Goal: Task Accomplishment & Management: Use online tool/utility

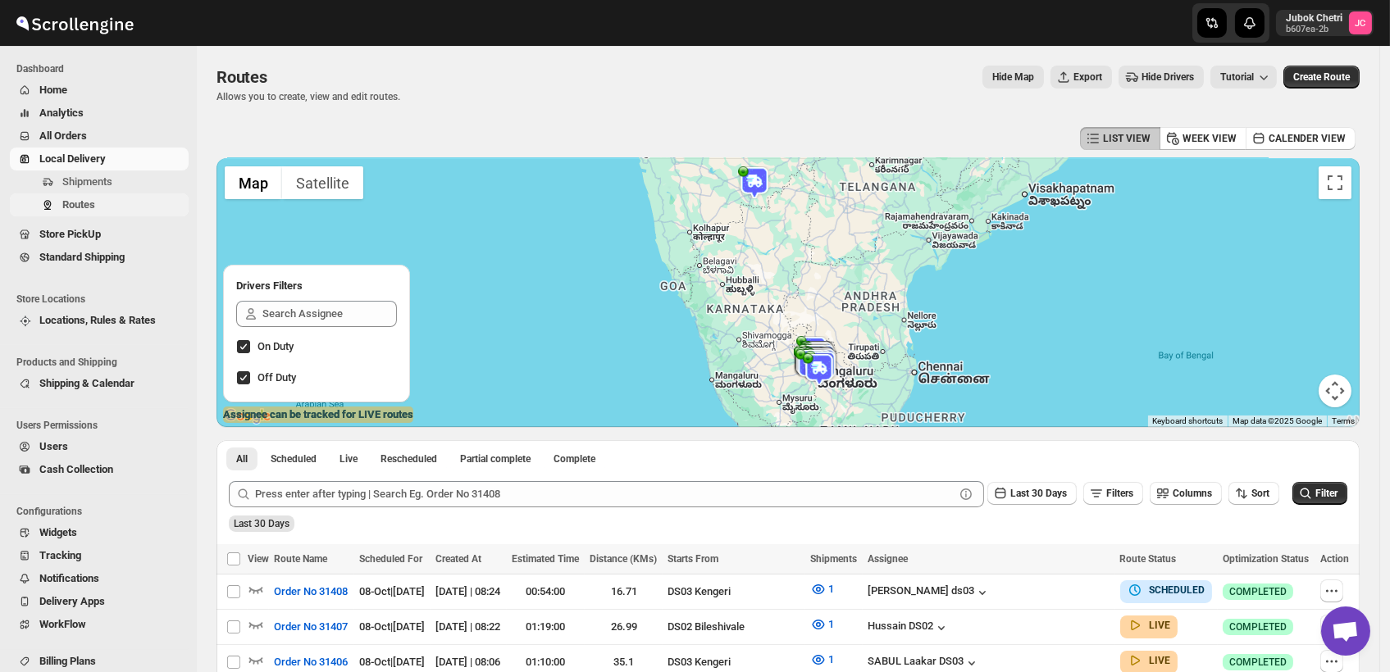
click at [120, 208] on span "Routes" at bounding box center [123, 205] width 123 height 16
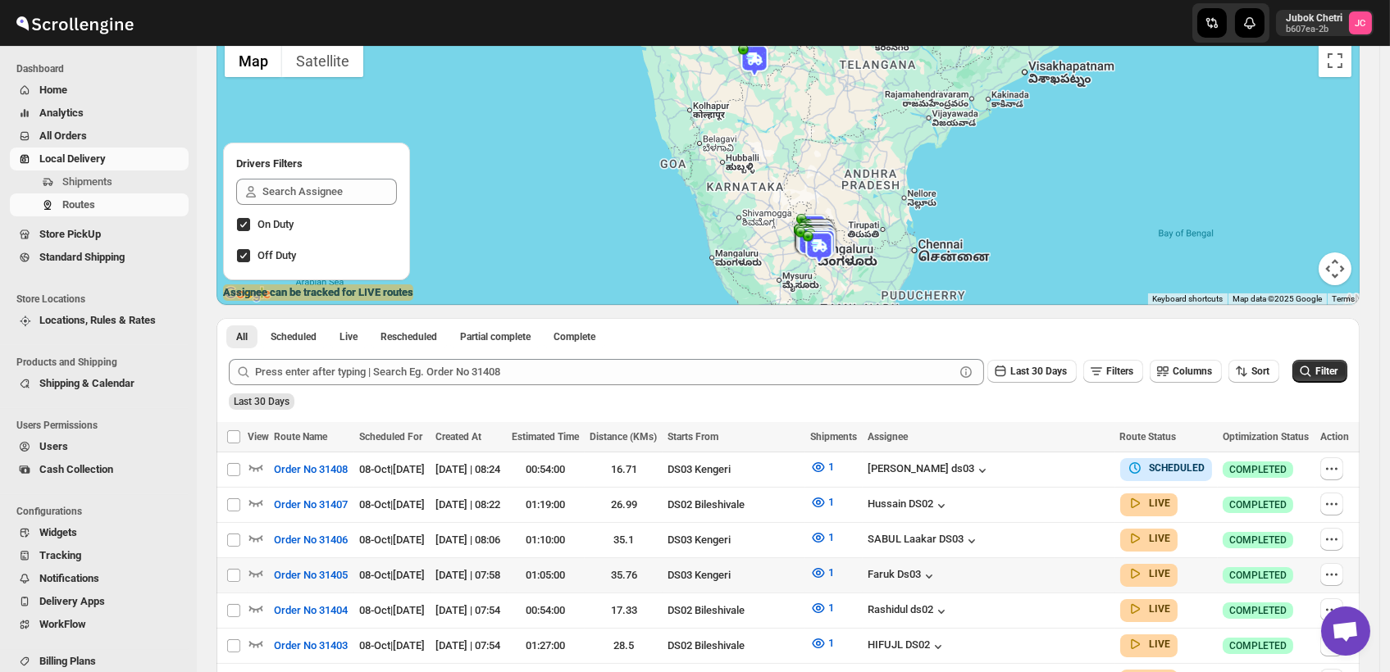
scroll to position [123, 0]
click at [1336, 533] on icon "button" at bounding box center [1331, 538] width 16 height 16
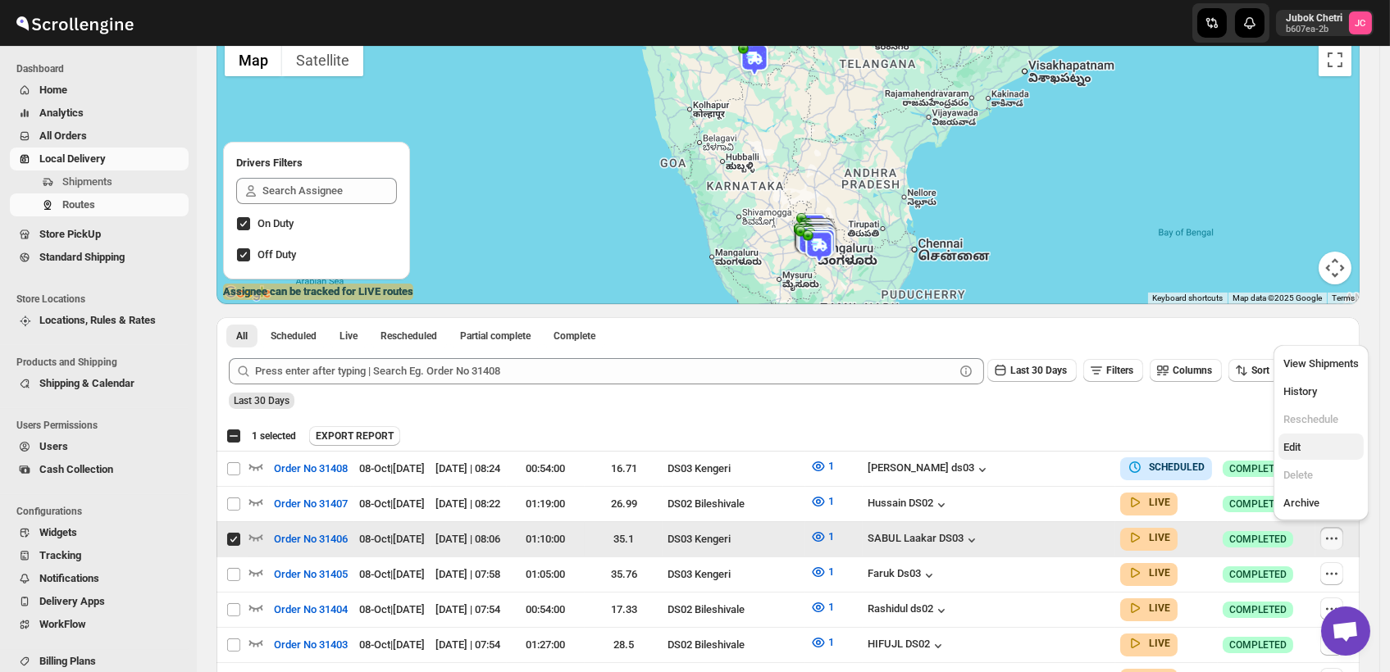
click at [1320, 452] on span "Edit" at bounding box center [1320, 447] width 75 height 16
checkbox input "false"
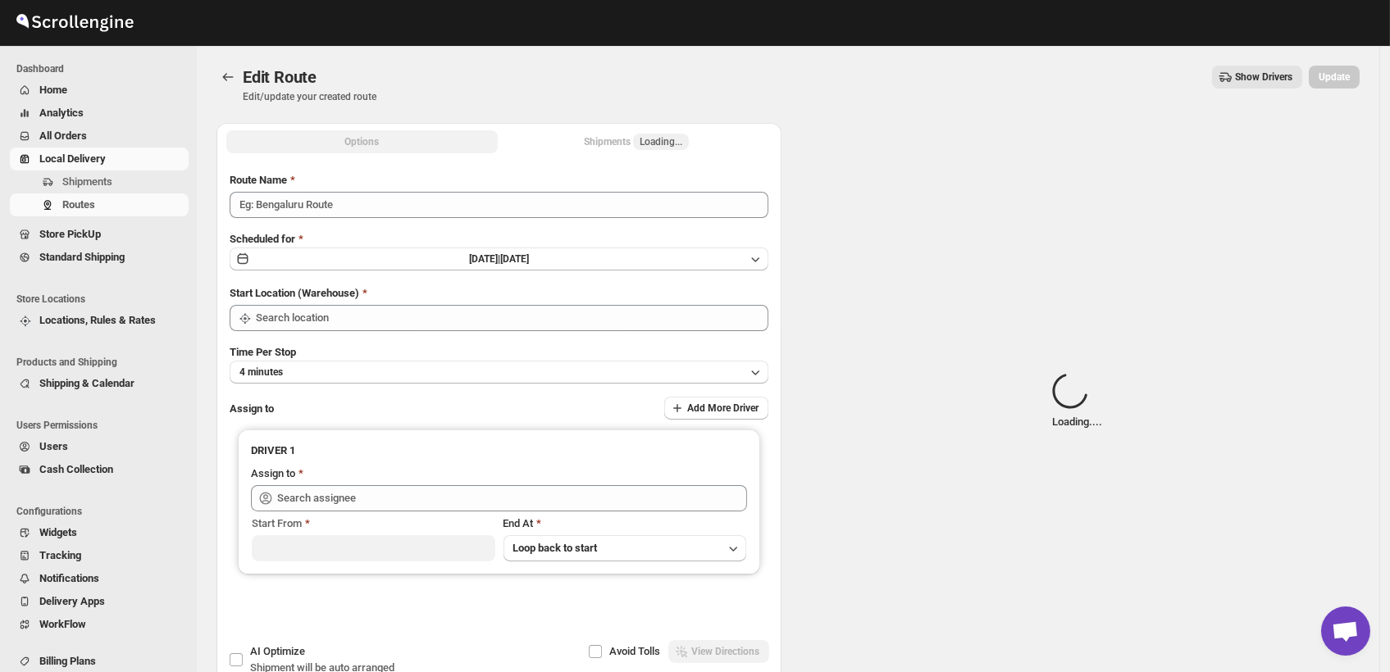
click at [1320, 452] on div "Spinner example Loading... ." at bounding box center [1076, 402] width 565 height 558
type input "Order No 31406"
type input "DS03 Kengeri"
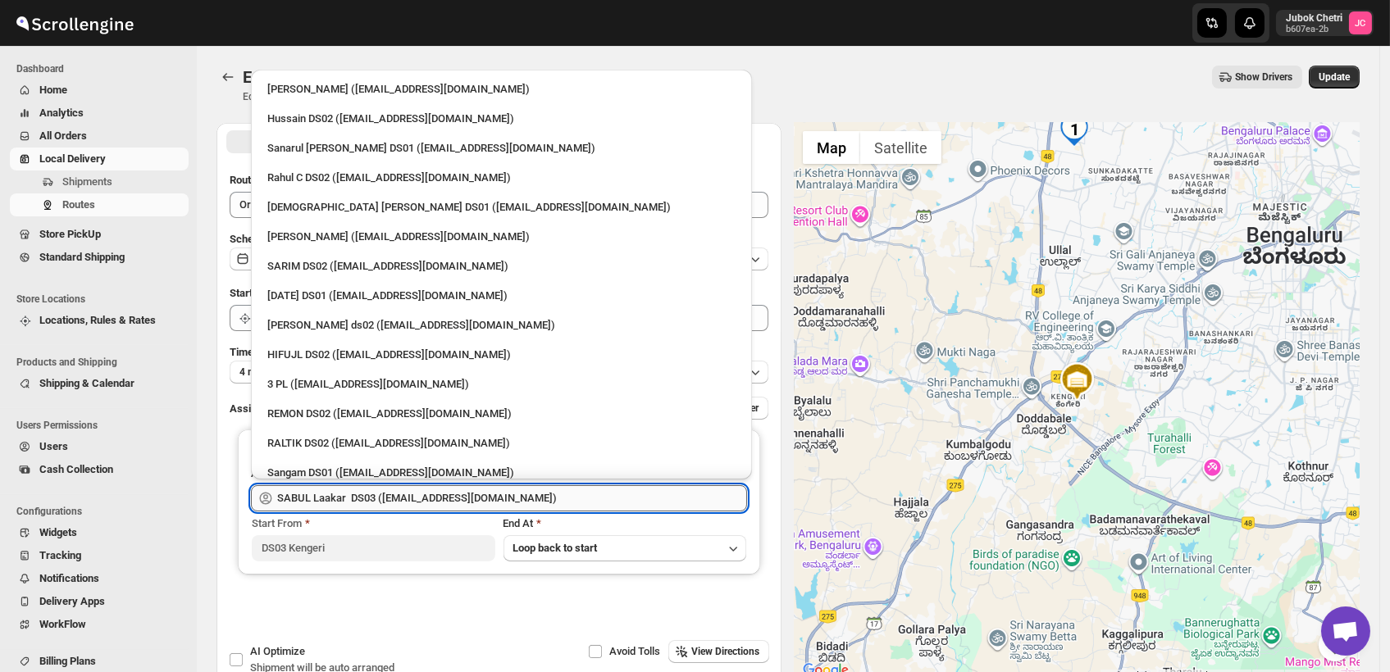
click at [604, 500] on input "SABUL Laakar DS03 ([EMAIL_ADDRESS][DOMAIN_NAME])" at bounding box center [512, 498] width 470 height 26
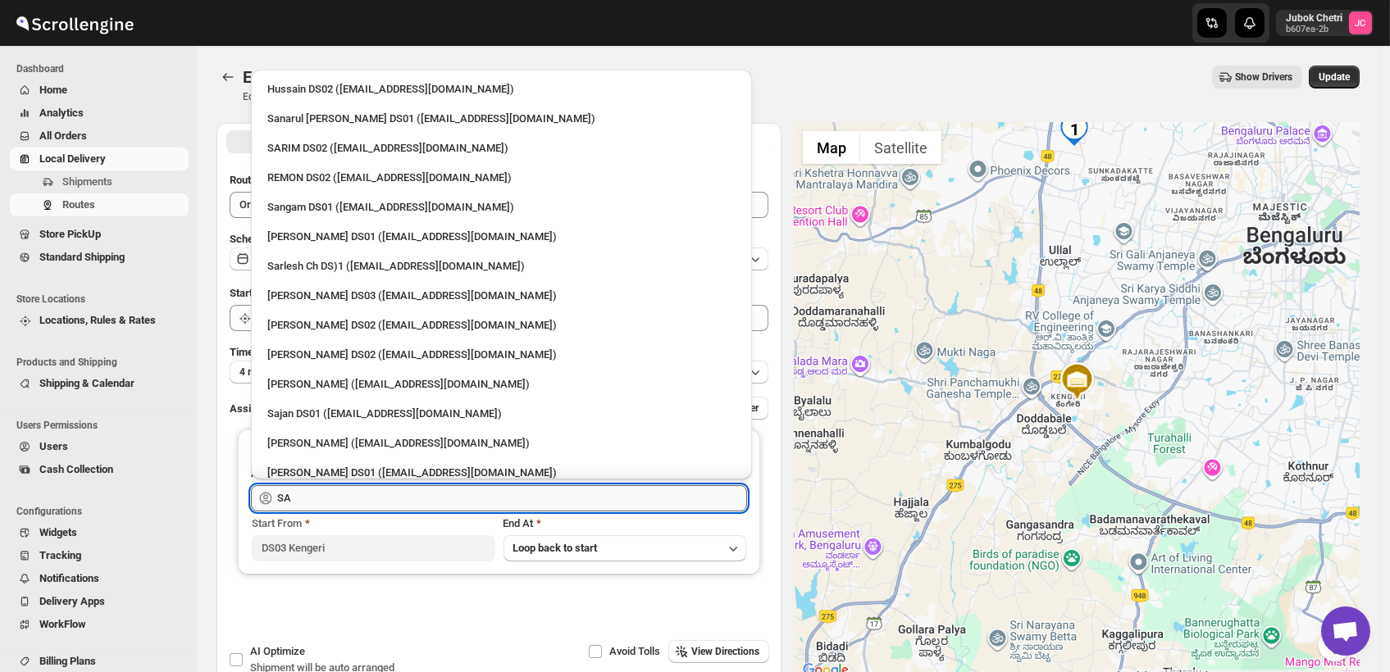
type input "S"
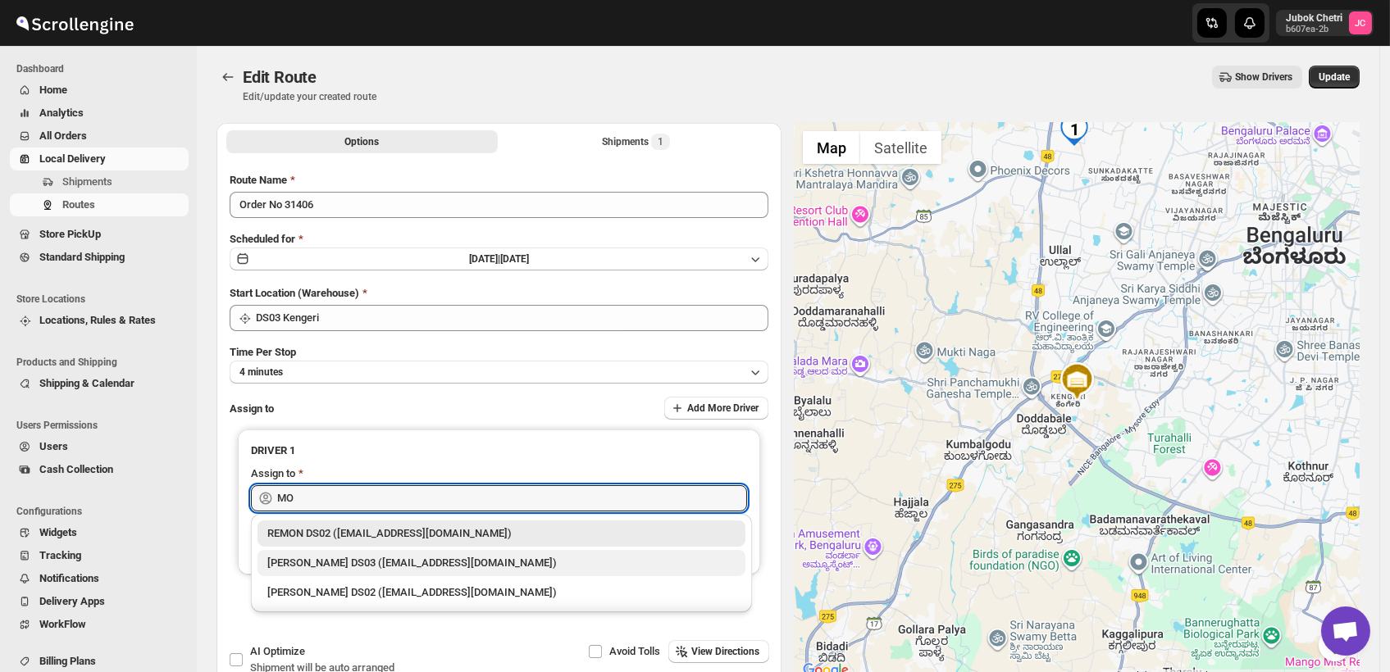
click at [459, 564] on div "[PERSON_NAME] DS03 ([EMAIL_ADDRESS][DOMAIN_NAME])" at bounding box center [501, 563] width 468 height 16
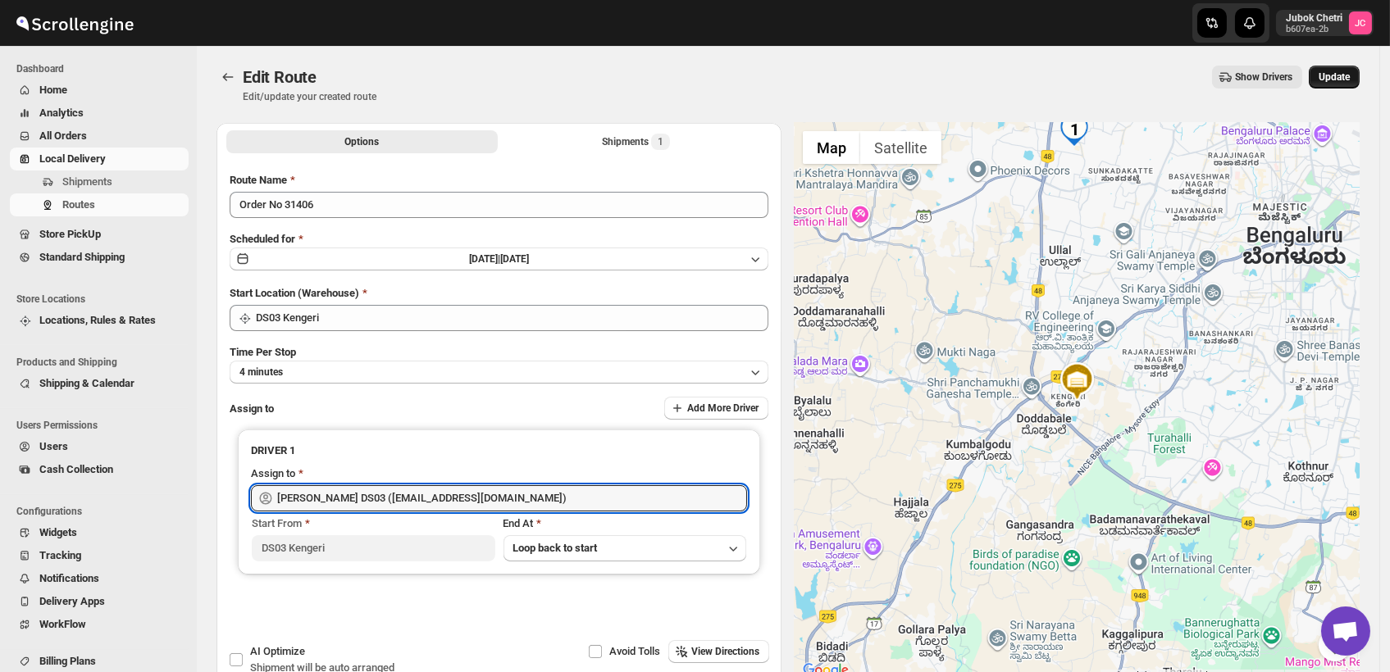
type input "[PERSON_NAME] DS03 ([EMAIL_ADDRESS][DOMAIN_NAME])"
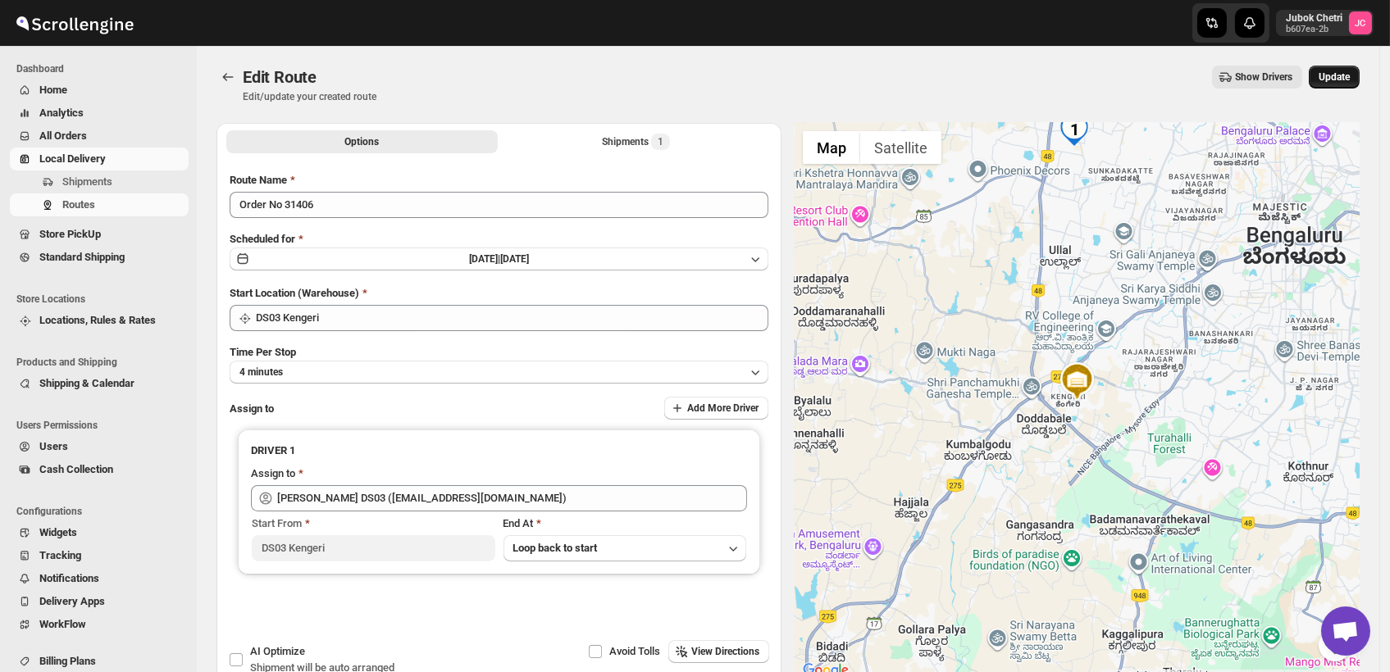
click at [1349, 75] on span "Update" at bounding box center [1333, 77] width 31 height 13
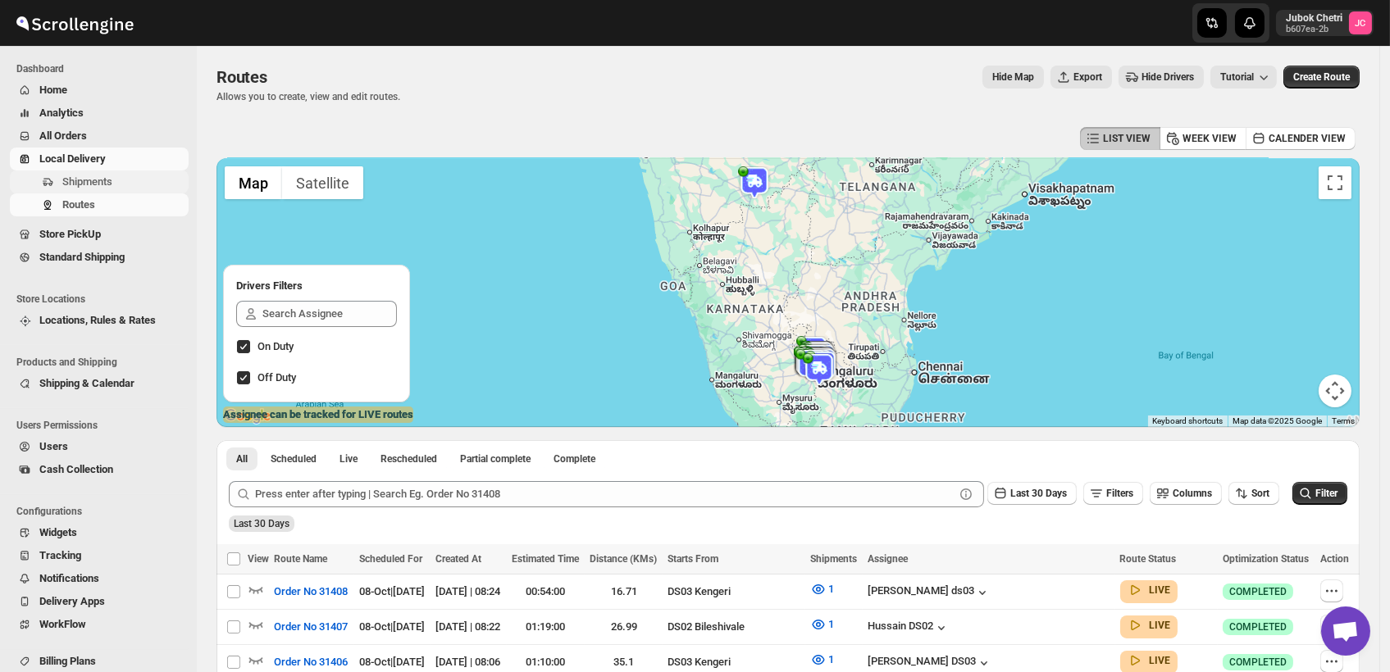
click at [116, 180] on span "Shipments" at bounding box center [123, 182] width 123 height 16
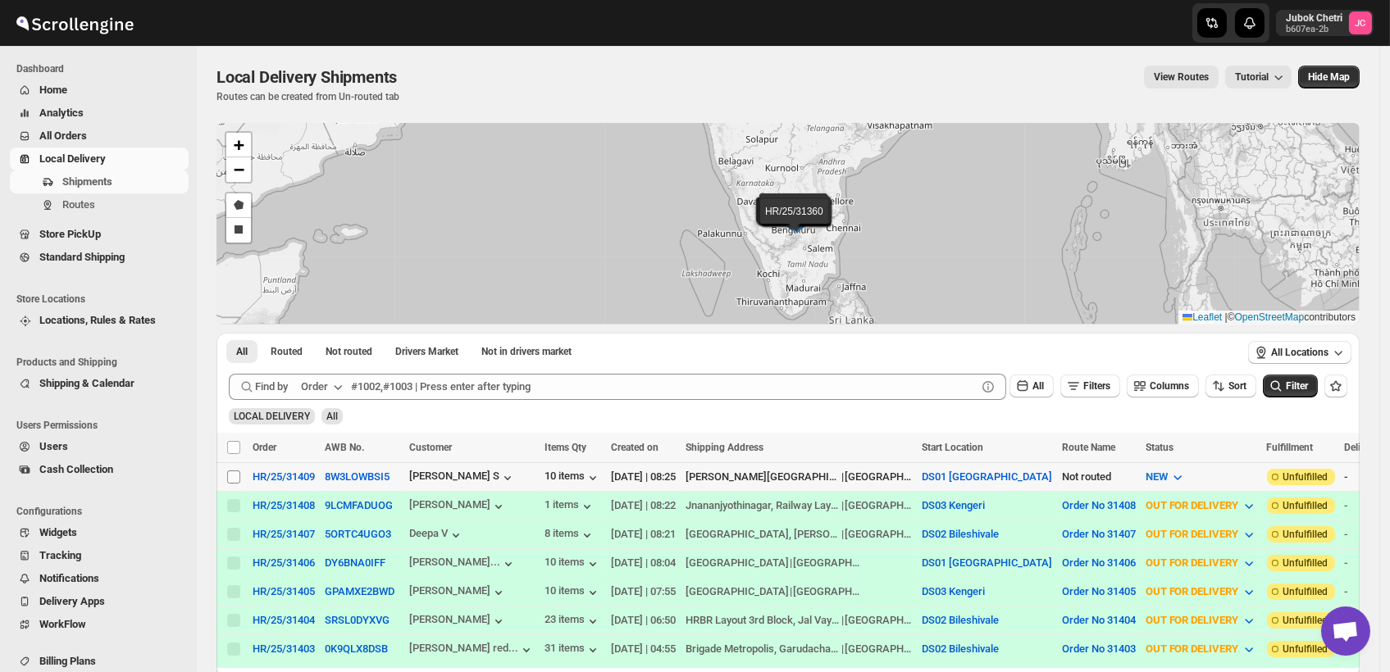
click at [236, 475] on input "Select shipment" at bounding box center [233, 477] width 13 height 13
checkbox input "true"
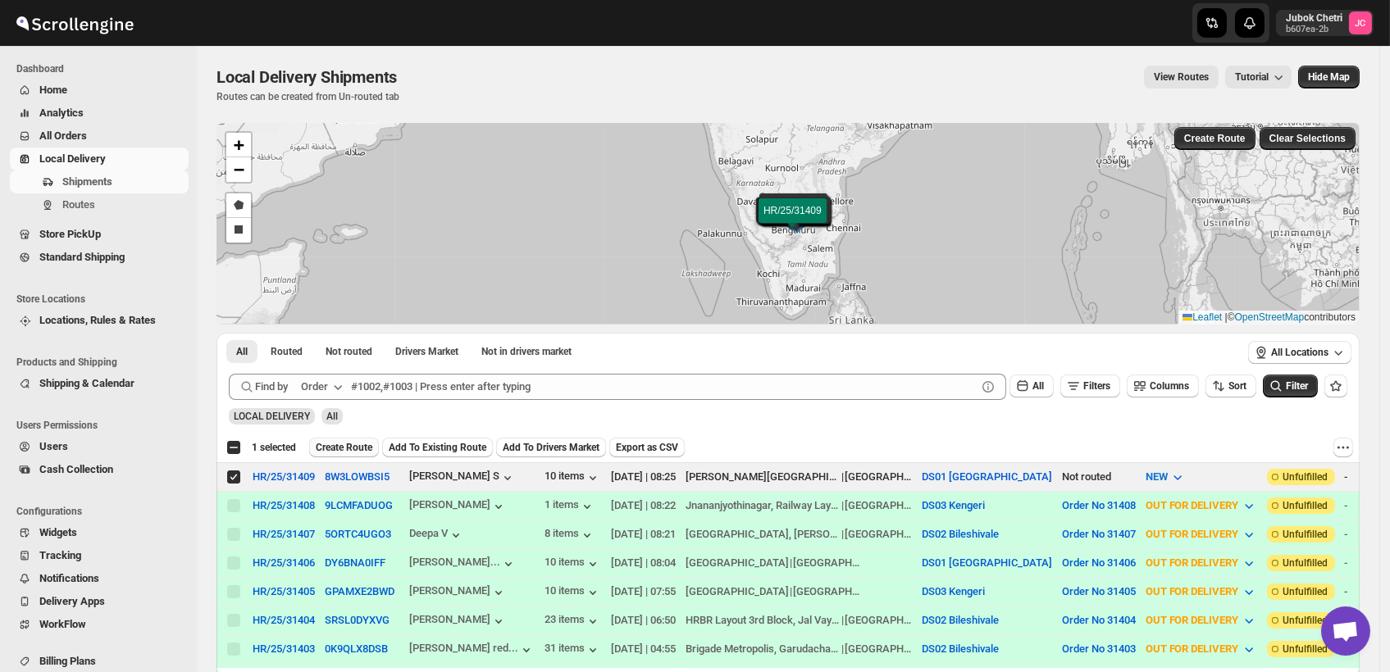
click at [350, 441] on span "Create Route" at bounding box center [344, 447] width 57 height 13
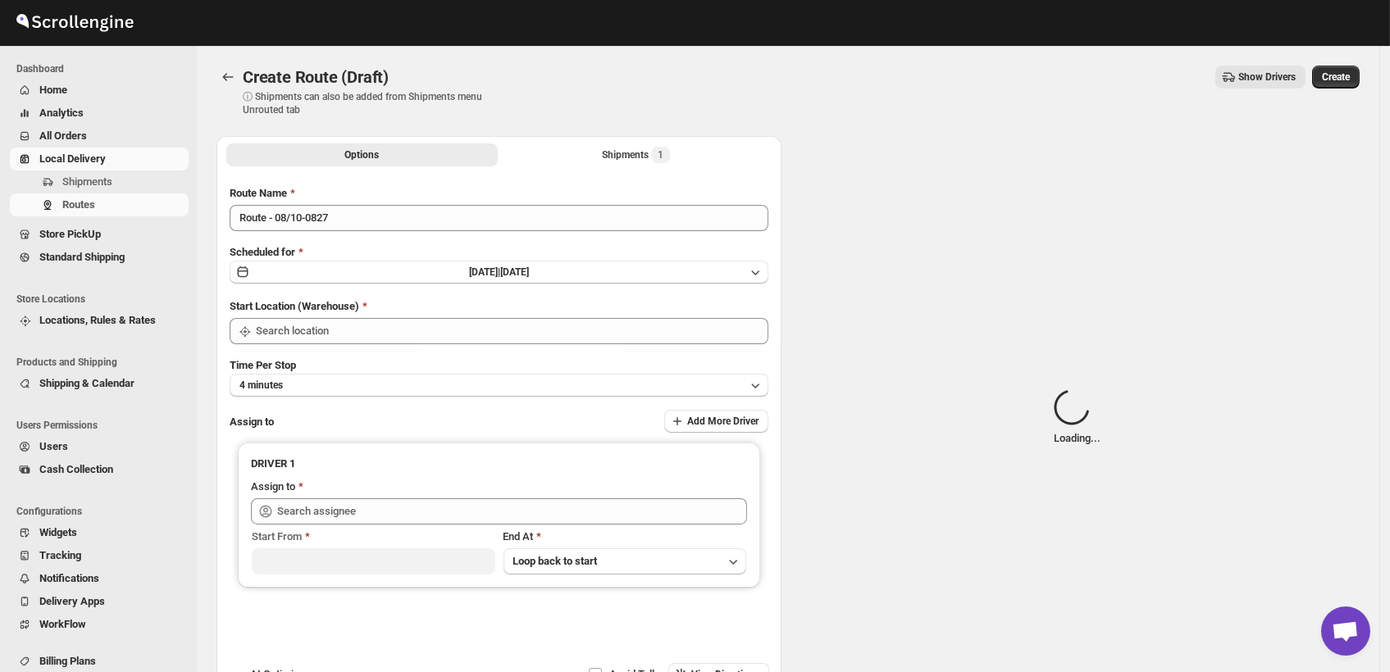
type input "DS01 [GEOGRAPHIC_DATA]"
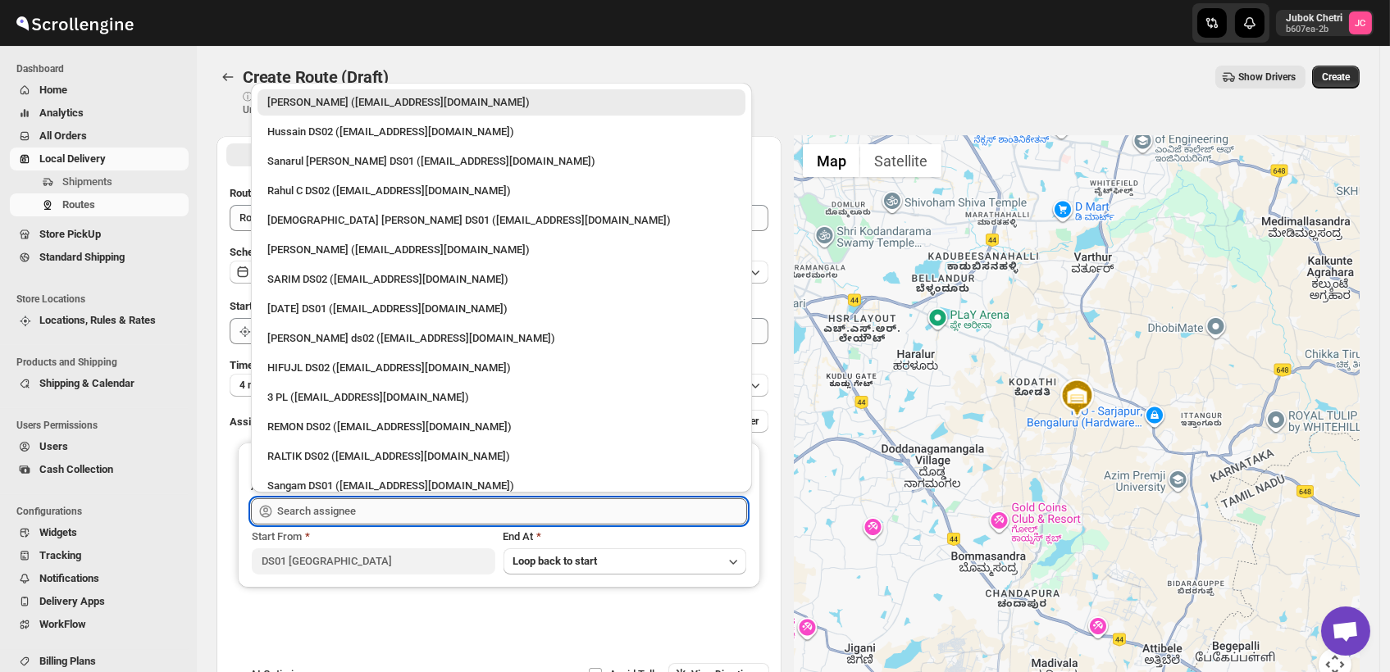
click at [416, 511] on input "text" at bounding box center [512, 511] width 470 height 26
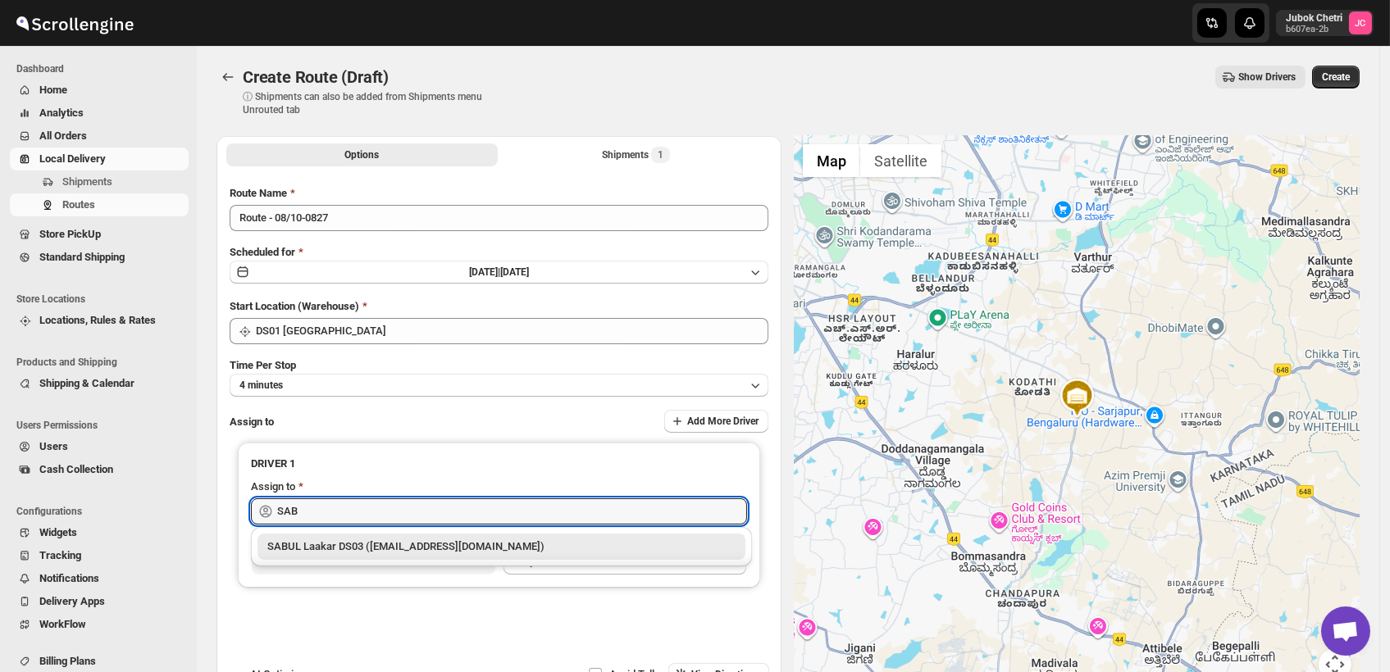
click at [416, 539] on div "SABUL Laakar DS03 ([EMAIL_ADDRESS][DOMAIN_NAME])" at bounding box center [501, 547] width 468 height 16
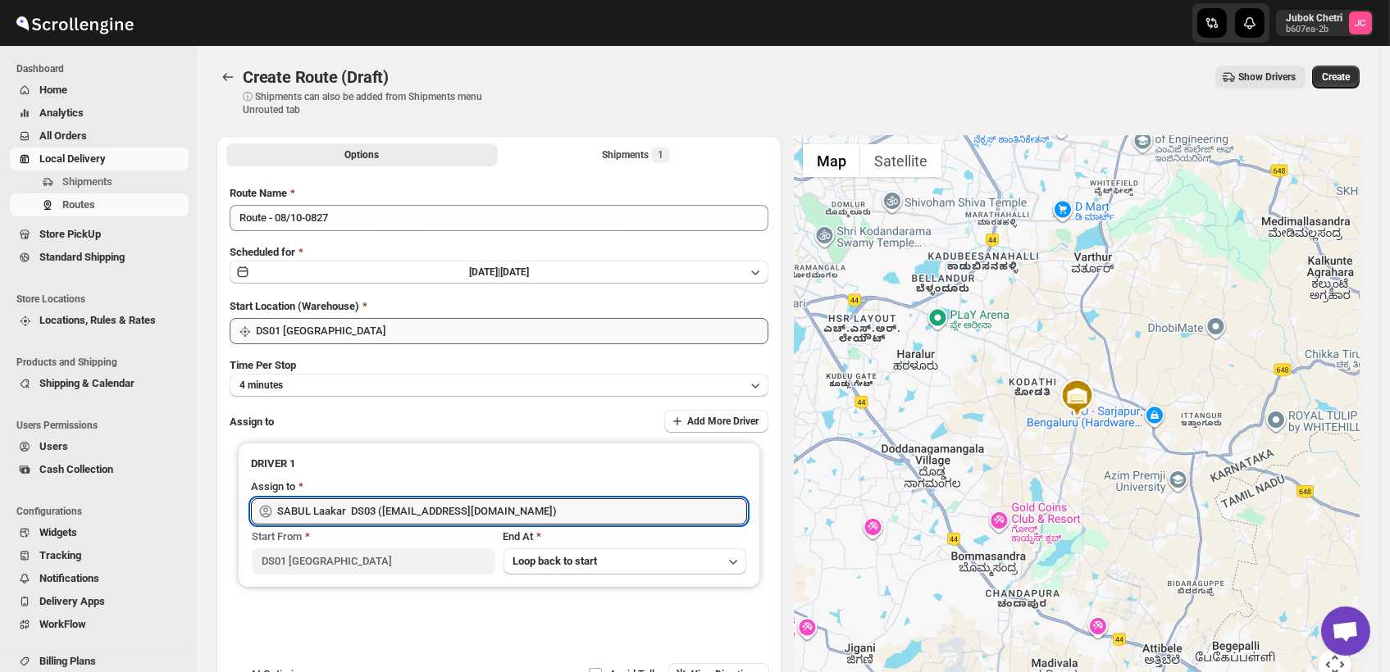
type input "SABUL Laakar DS03 ([EMAIL_ADDRESS][DOMAIN_NAME])"
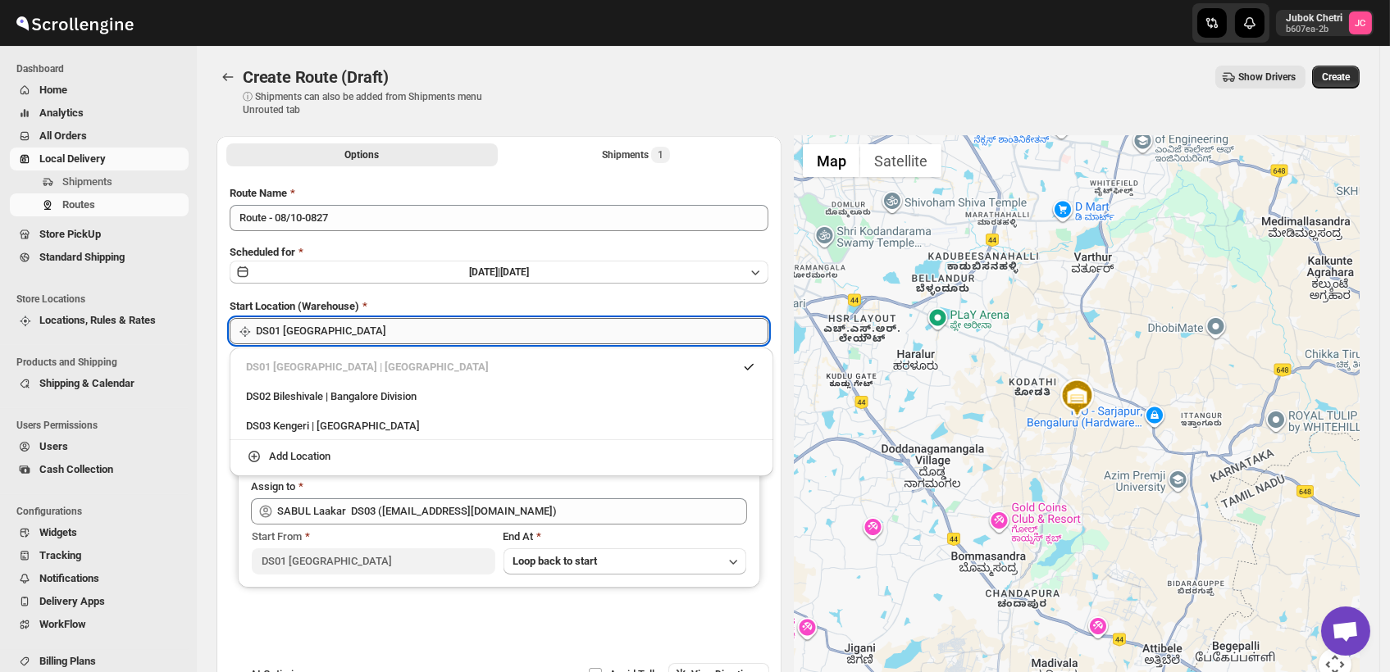
click at [380, 337] on input "DS01 [GEOGRAPHIC_DATA]" at bounding box center [512, 331] width 512 height 26
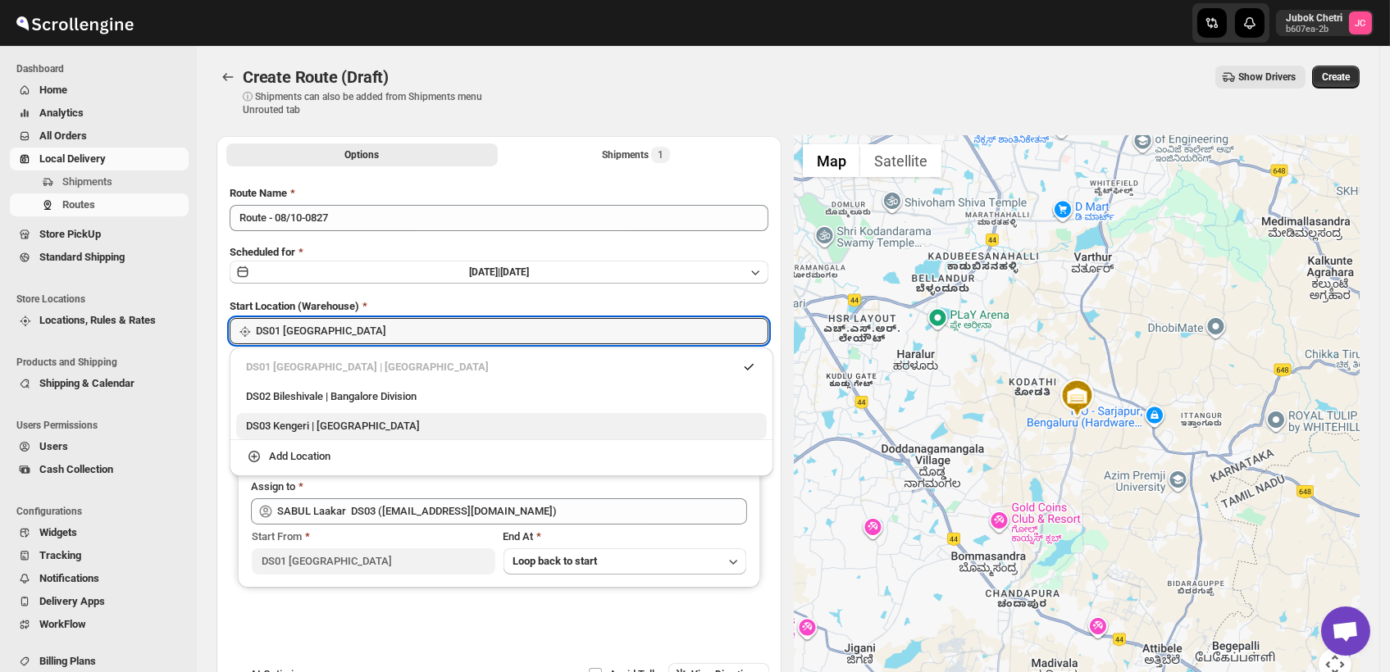
click at [355, 418] on div "DS03 Kengeri | [GEOGRAPHIC_DATA]" at bounding box center [501, 426] width 511 height 16
type input "DS03 Kengeri"
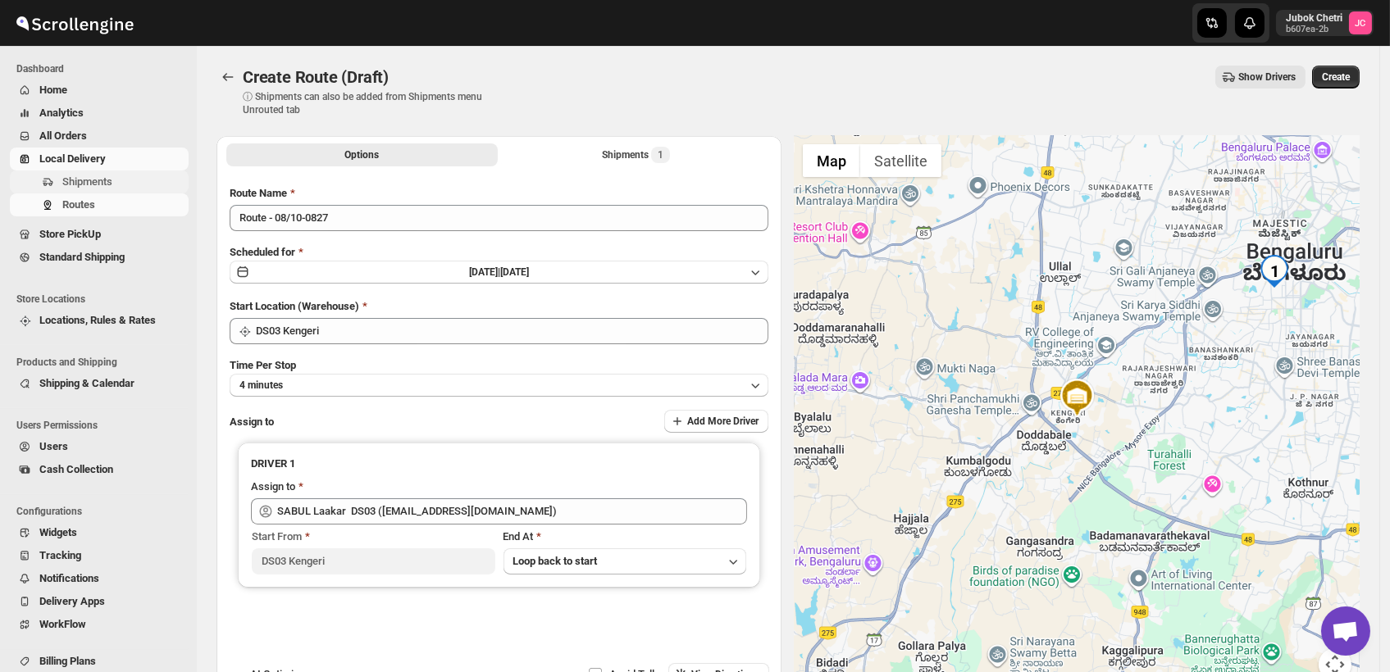
click at [96, 179] on span "Shipments" at bounding box center [87, 181] width 50 height 12
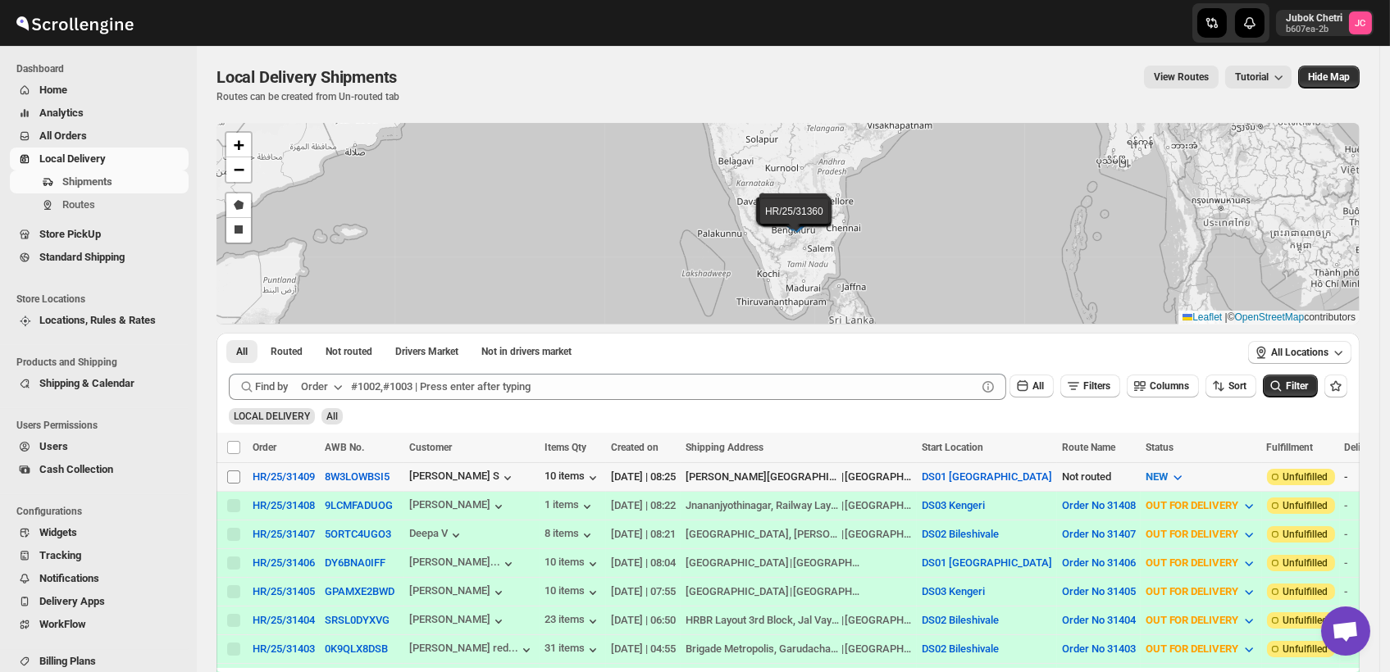
click at [233, 472] on input "Select shipment" at bounding box center [233, 477] width 13 height 13
checkbox input "true"
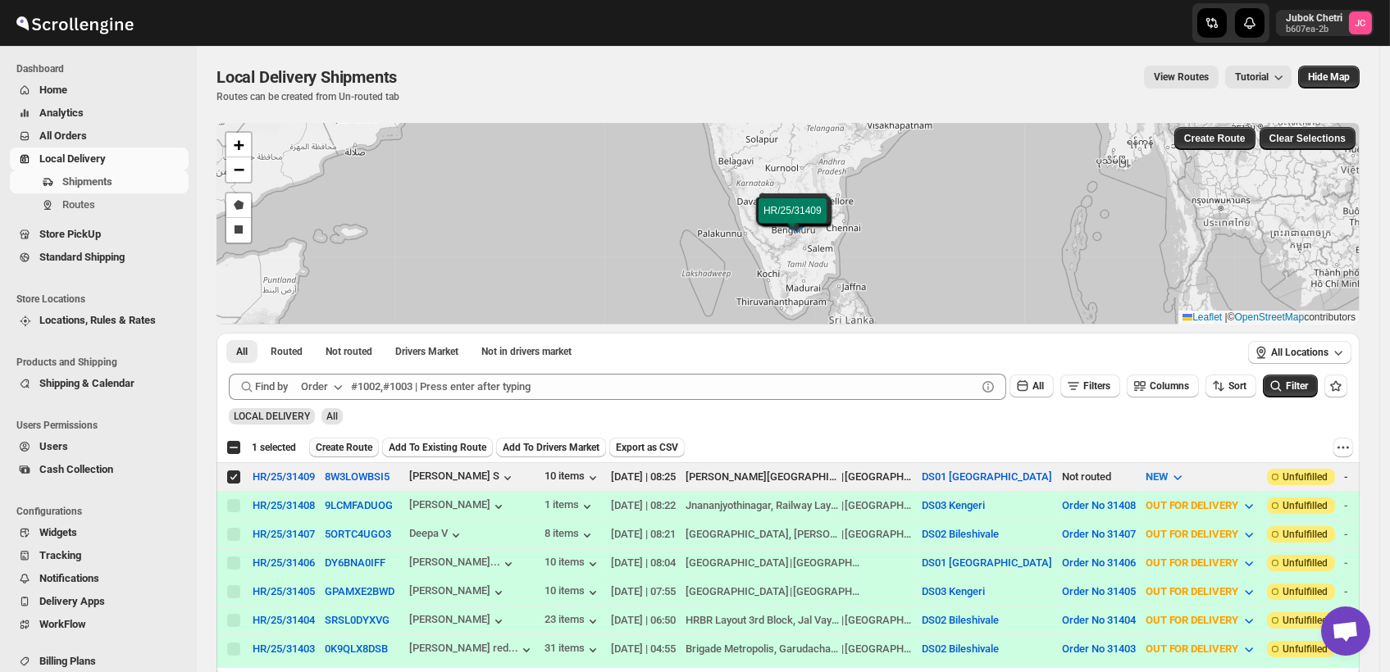
click at [347, 441] on span "Create Route" at bounding box center [344, 447] width 57 height 13
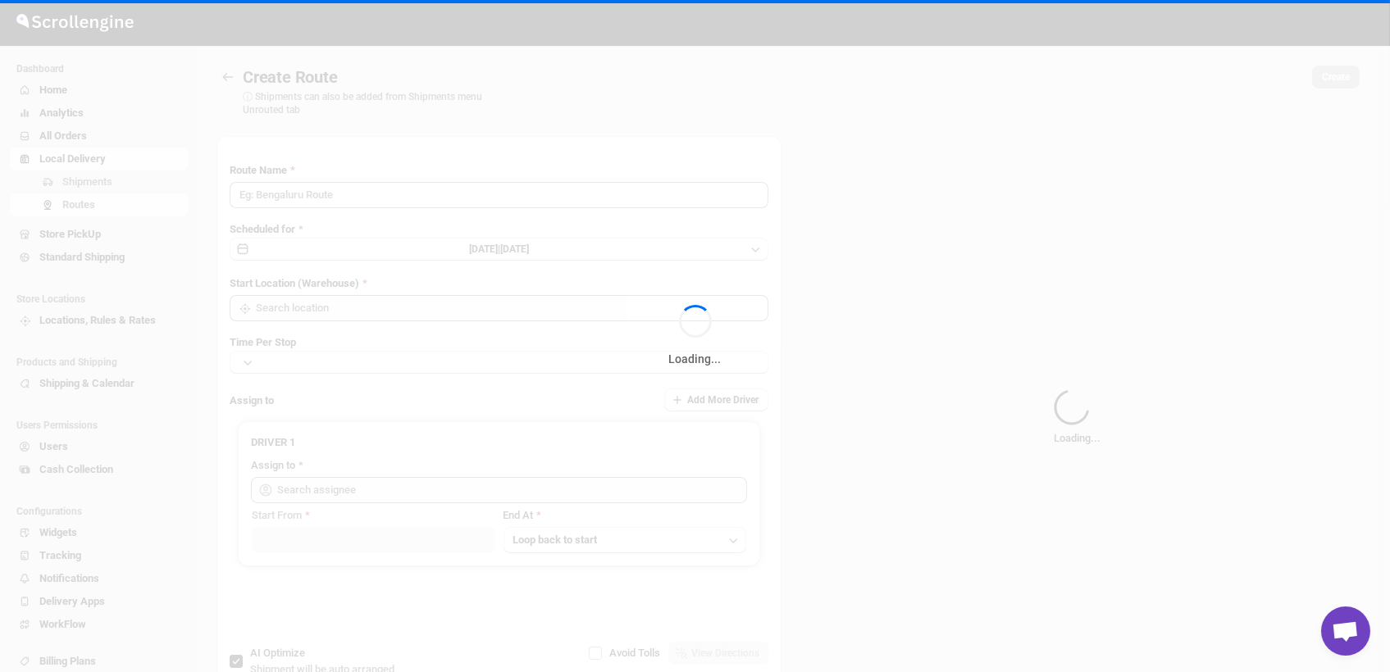
type input "Route - 08/10-0828"
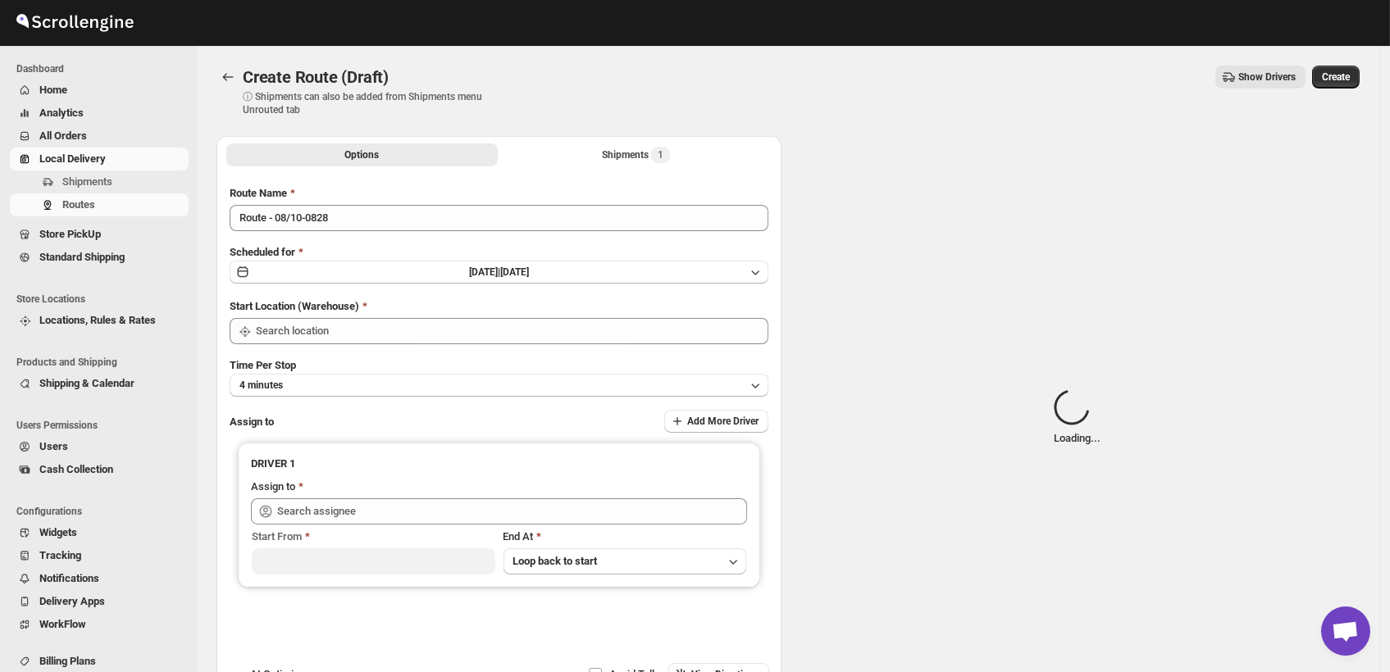
type input "DS01 [GEOGRAPHIC_DATA]"
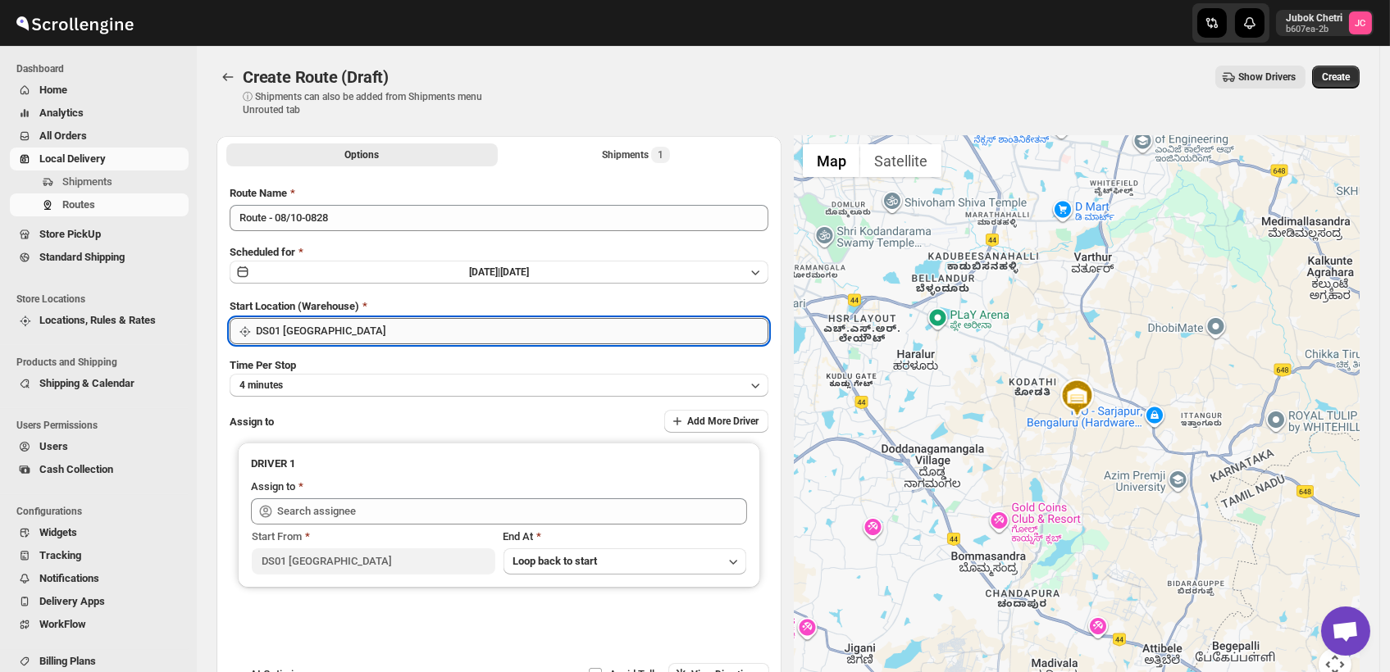
click at [374, 330] on input "DS01 [GEOGRAPHIC_DATA]" at bounding box center [512, 331] width 512 height 26
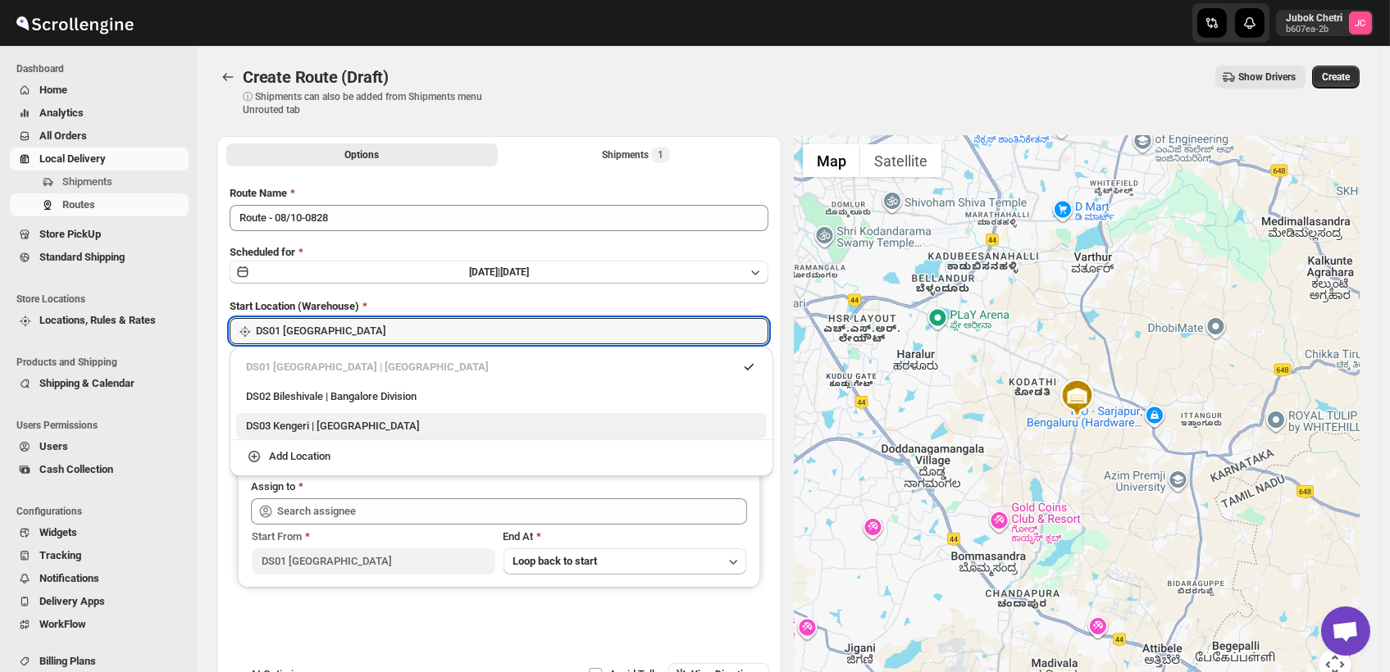
click at [341, 430] on div "DS03 Kengeri | [GEOGRAPHIC_DATA]" at bounding box center [501, 426] width 511 height 16
type input "DS03 Kengeri"
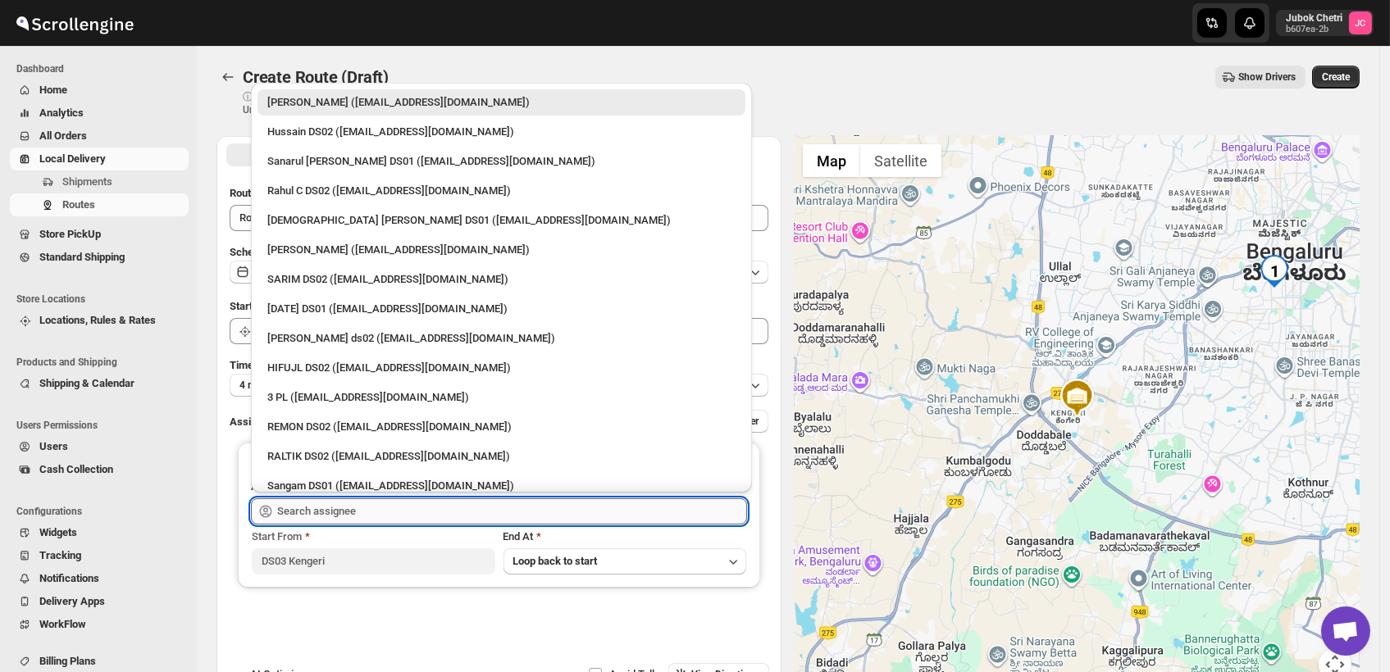
click at [394, 507] on input "text" at bounding box center [512, 511] width 470 height 26
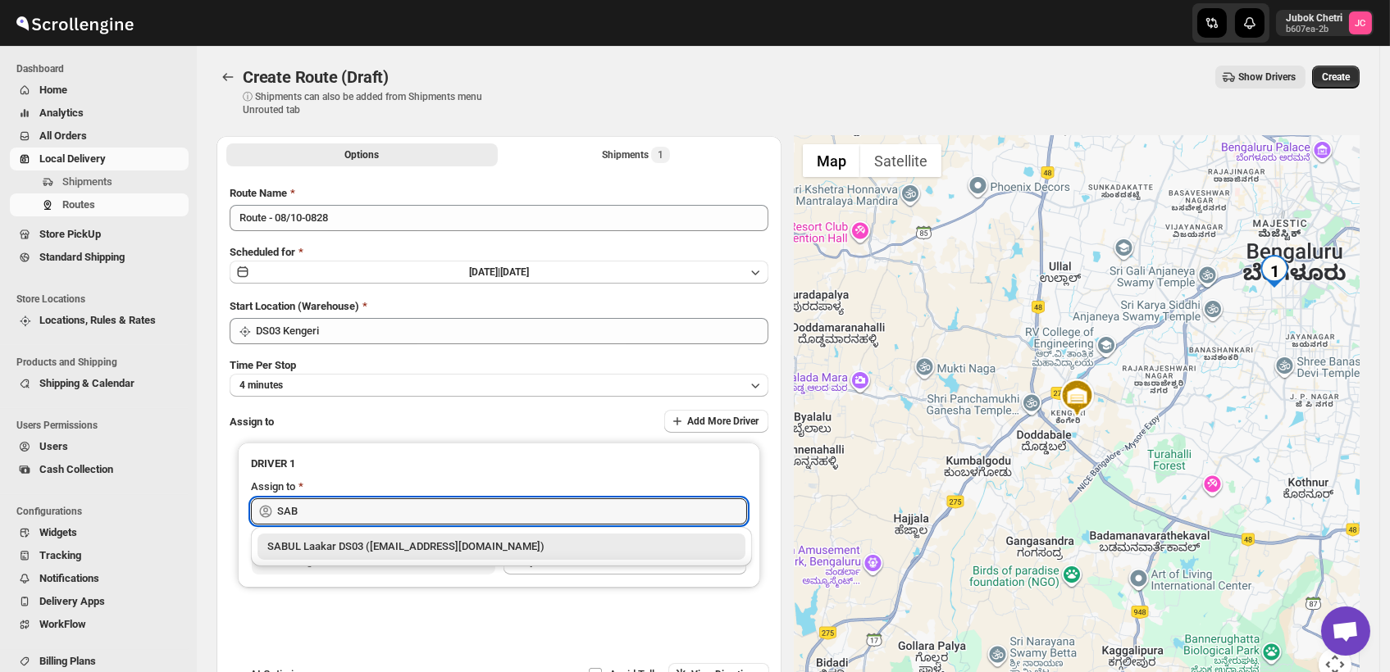
click at [407, 551] on div "SABUL Laakar DS03 ([EMAIL_ADDRESS][DOMAIN_NAME])" at bounding box center [501, 547] width 468 height 16
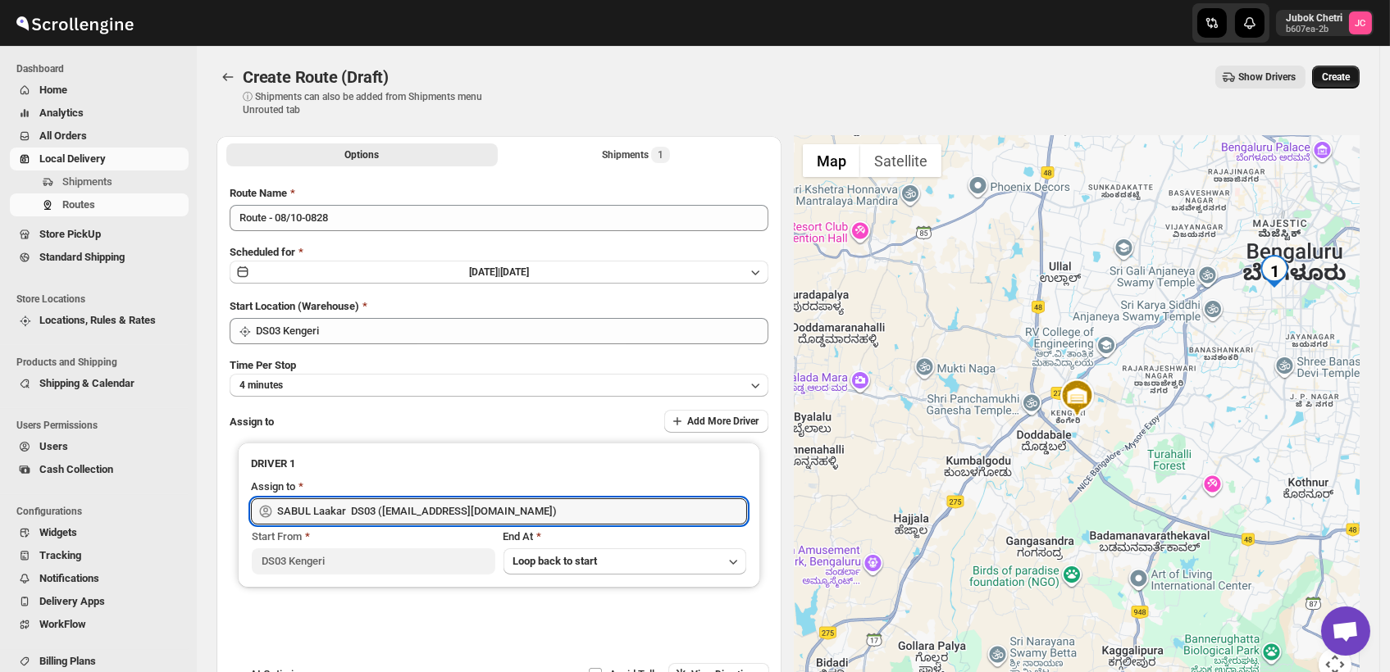
type input "SABUL Laakar DS03 ([EMAIL_ADDRESS][DOMAIN_NAME])"
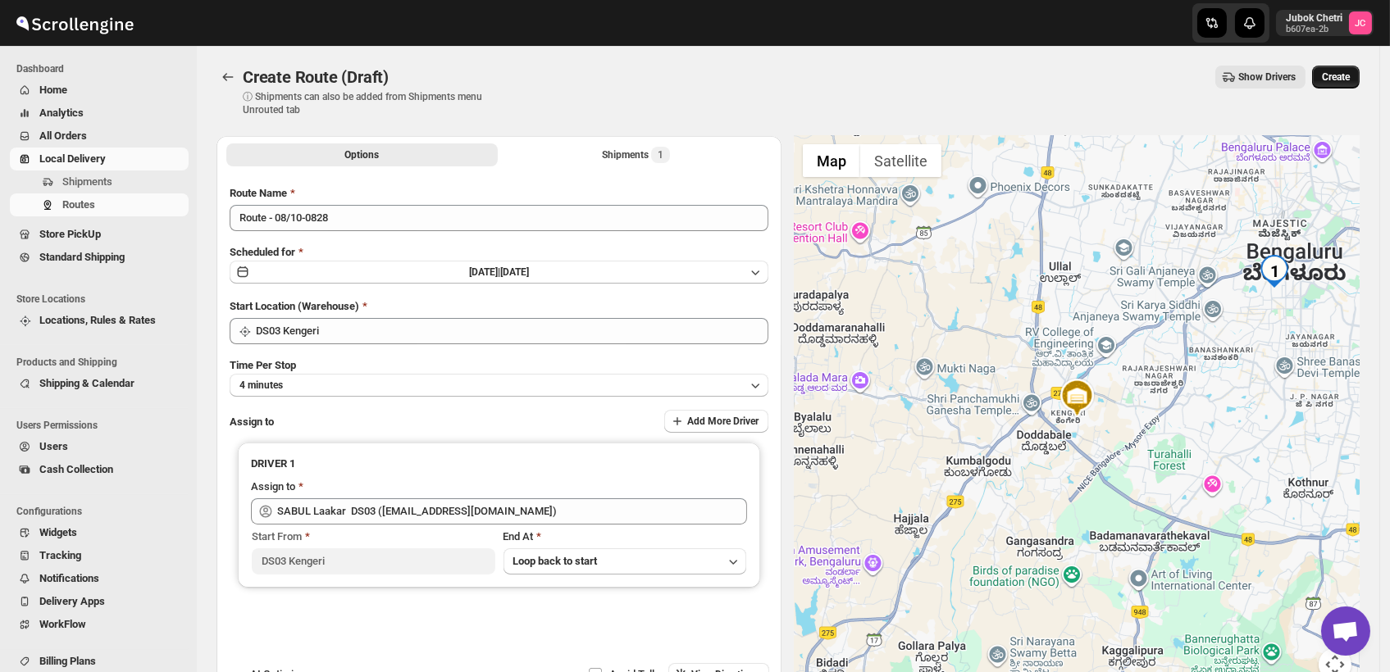
click at [1340, 75] on span "Create" at bounding box center [1336, 77] width 28 height 13
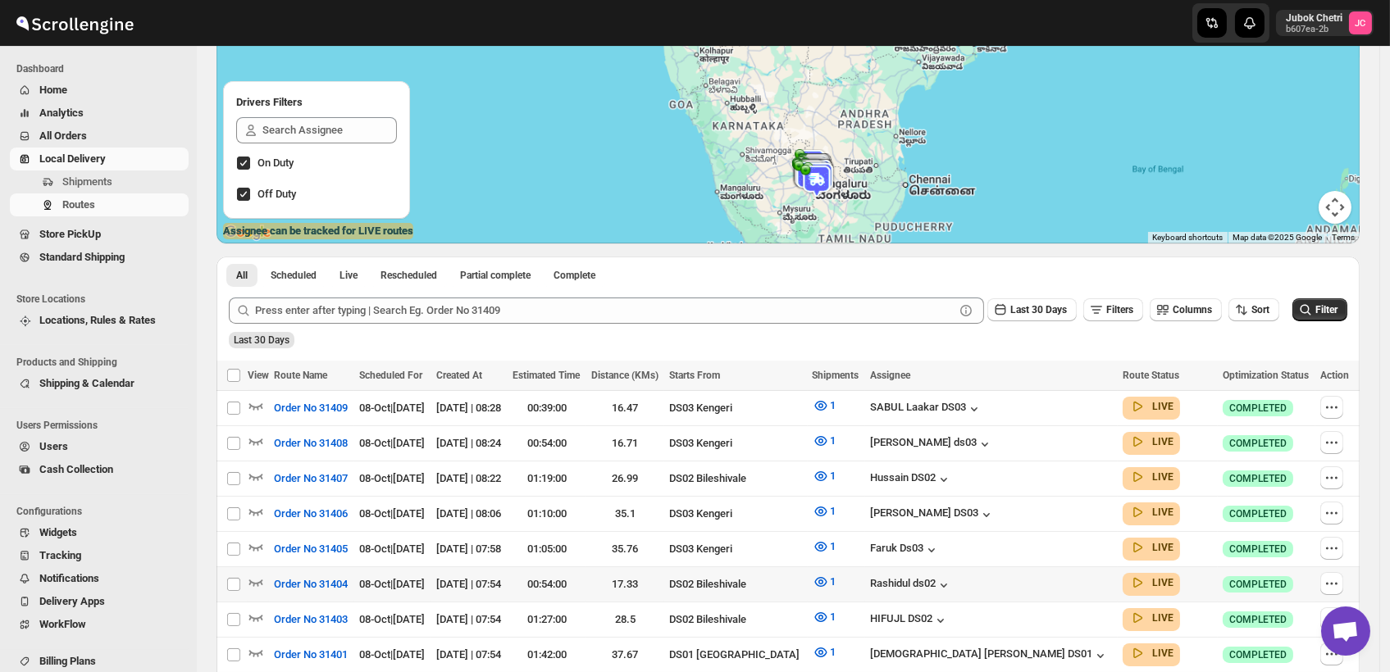
scroll to position [193, 0]
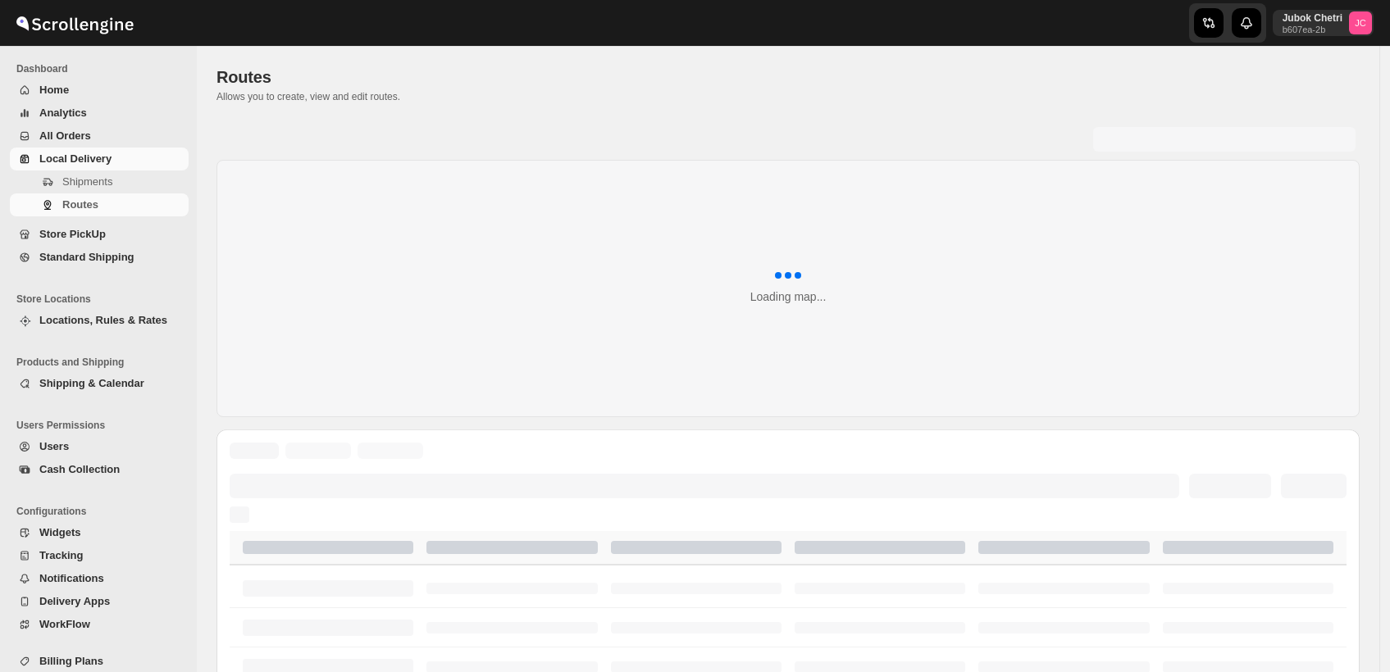
scroll to position [193, 0]
